Goal: Check status: Check status

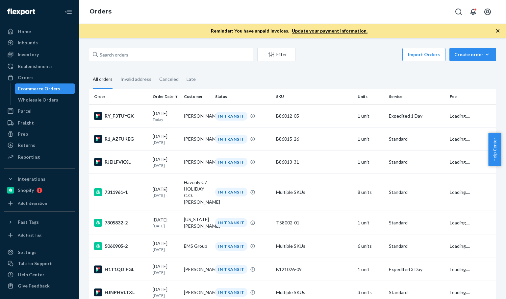
click at [159, 54] on input "text" at bounding box center [171, 54] width 164 height 13
paste input "[PERSON_NAME]"
click at [159, 54] on input "[PERSON_NAME]" at bounding box center [171, 54] width 164 height 13
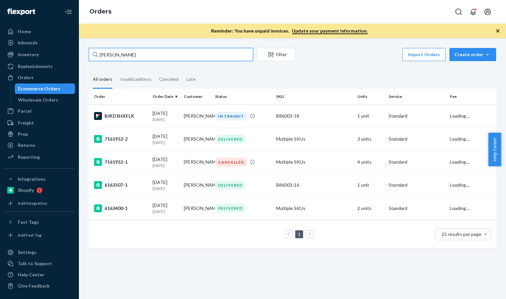
type input "[PERSON_NAME]"
click at [315, 71] on fieldset "All orders Invalid address Canceled Late" at bounding box center [292, 80] width 407 height 18
click at [144, 121] on td "BJKDSHXFLX" at bounding box center [119, 116] width 61 height 23
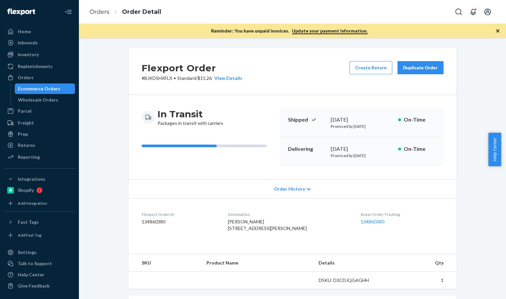
drag, startPoint x: 260, startPoint y: 83, endPoint x: 268, endPoint y: 96, distance: 15.5
click at [260, 83] on div "Flexport Order # BJKDSHXFLX • Standard / $15.26 View Details Create Return Dupl…" at bounding box center [293, 71] width 328 height 47
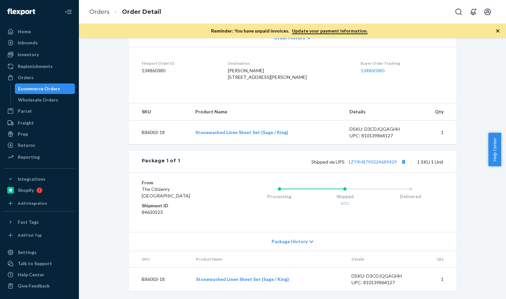
scroll to position [164, 0]
drag, startPoint x: 401, startPoint y: 160, endPoint x: 362, endPoint y: 136, distance: 46.2
click at [401, 161] on button "Copy tracking number" at bounding box center [403, 161] width 9 height 9
click at [436, 74] on div "Buyer Order Tracking 134860380" at bounding box center [402, 71] width 83 height 23
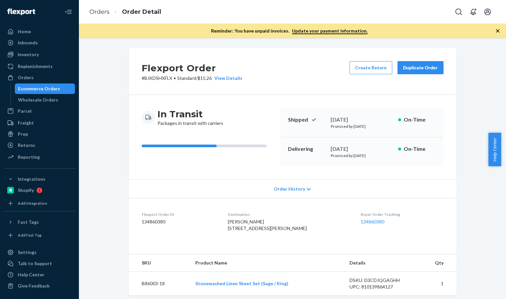
click at [467, 184] on div "Flexport Order # BJKDSHXFLX • Standard / $15.26 View Details Create Return Dupl…" at bounding box center [292, 249] width 417 height 402
click at [292, 77] on div "Flexport Order # BJKDSHXFLX • Standard / $15.26 View Details Create Return Dupl…" at bounding box center [293, 71] width 328 height 47
click at [292, 76] on div "Flexport Order # BJKDSHXFLX • Standard / $15.26 View Details Create Return Dupl…" at bounding box center [293, 71] width 328 height 47
